Goal: Ask a question: Seek information or help from site administrators or community

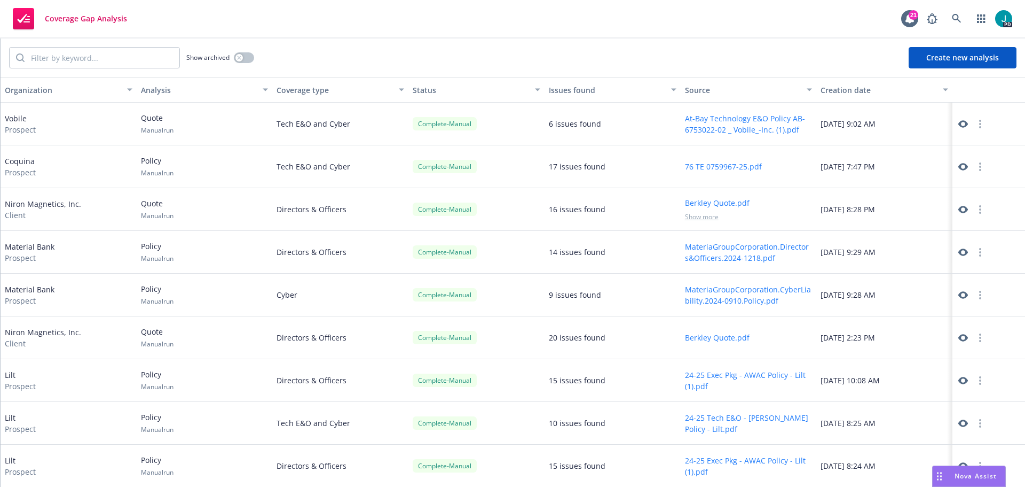
click at [976, 473] on span "Nova Assist" at bounding box center [976, 475] width 42 height 9
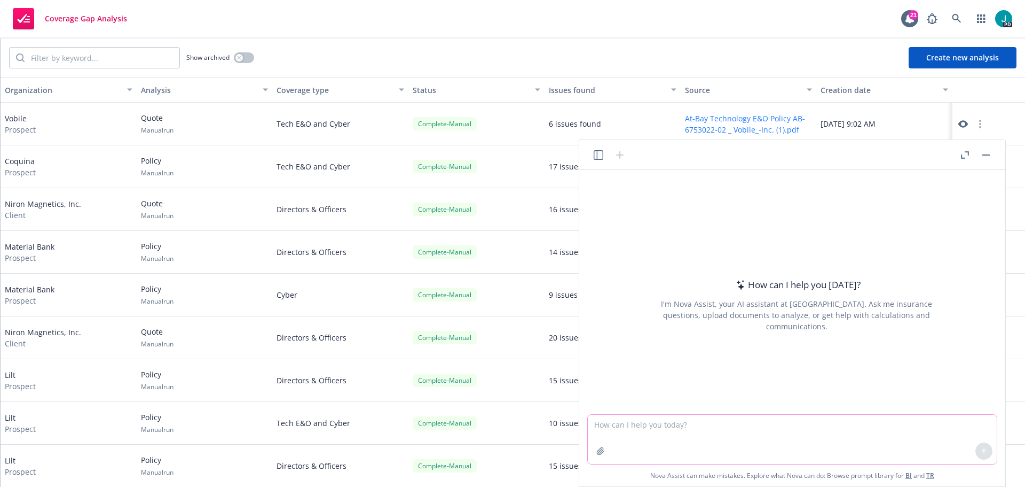
click at [771, 422] on textarea at bounding box center [792, 438] width 409 height 49
type textarea "What is D&O"
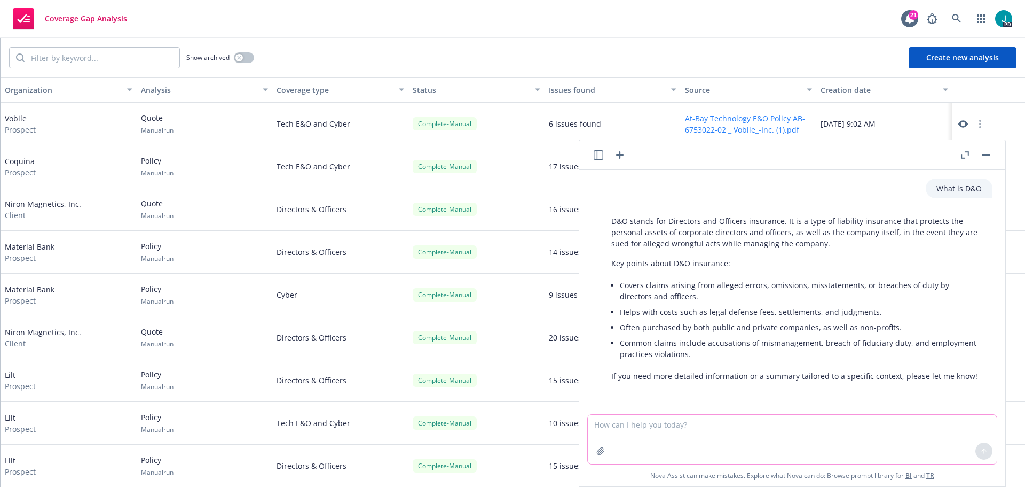
click at [698, 429] on textarea at bounding box center [792, 438] width 409 height 49
type textarea "Can you make me a grid of Side A compared to ABC coverage"
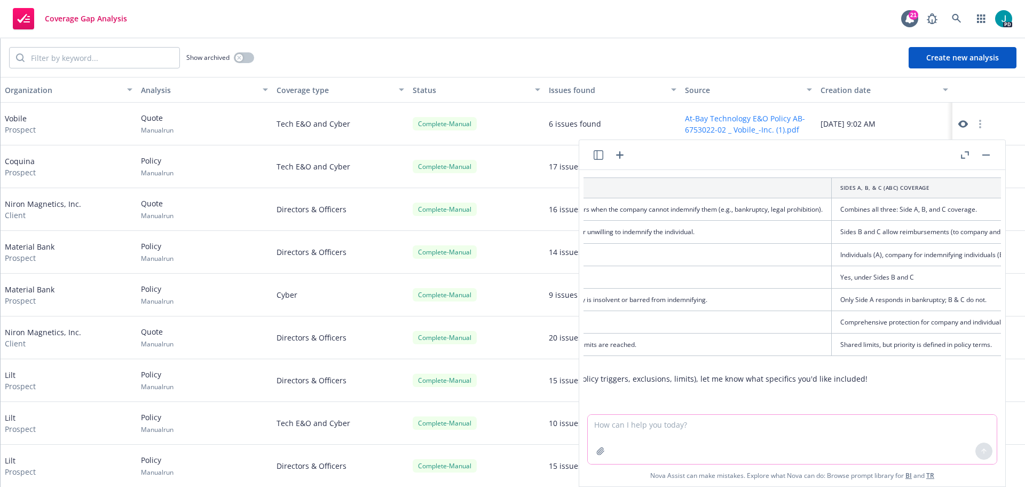
scroll to position [294, 0]
